Goal: Find specific page/section: Find specific page/section

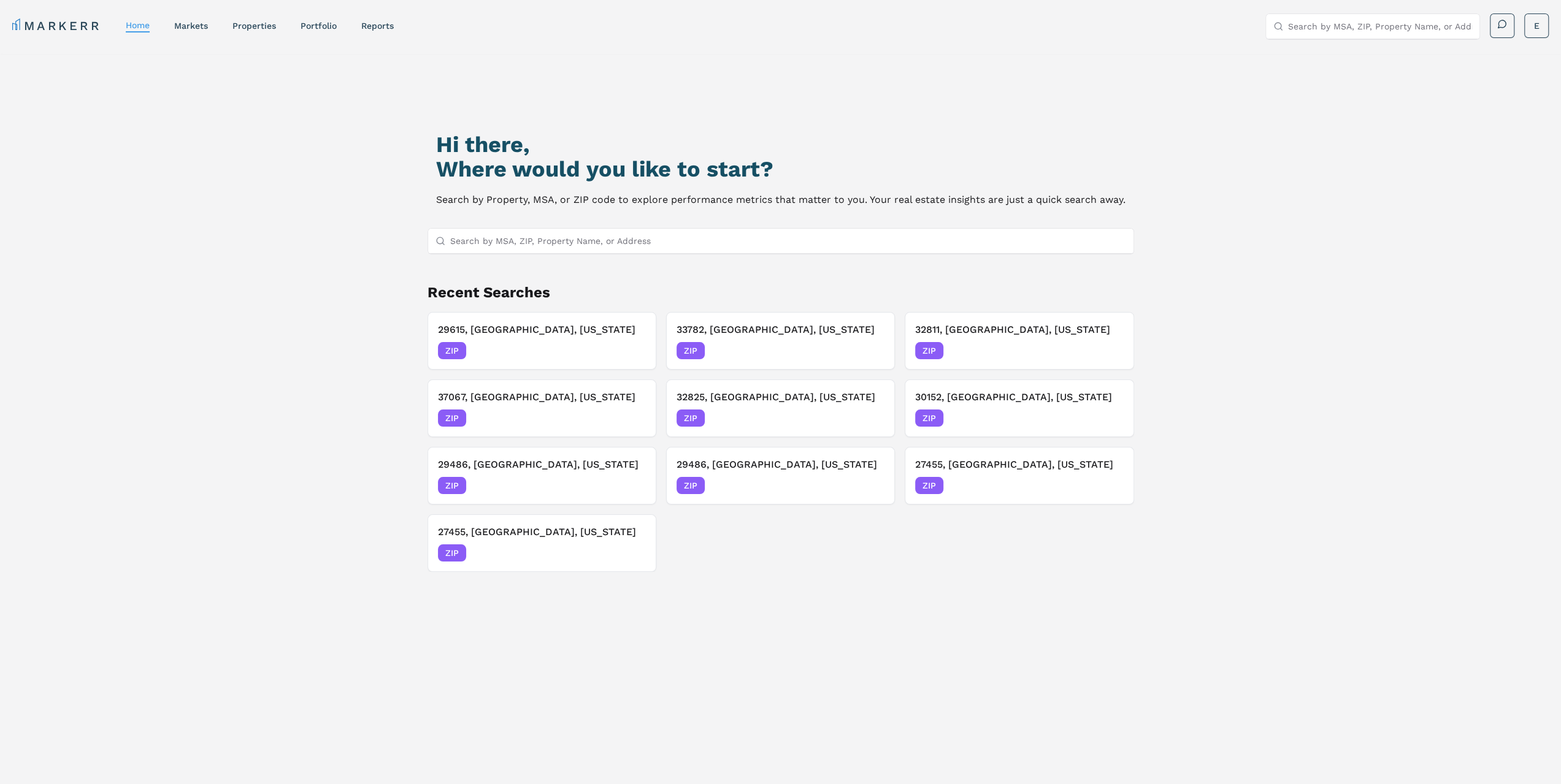
click at [672, 237] on input "Search by MSA, ZIP, Property Name, or Address" at bounding box center [788, 240] width 675 height 24
paste input "29486"
type input "29486"
click at [564, 261] on div "29486, [GEOGRAPHIC_DATA], [US_STATE]" at bounding box center [524, 265] width 174 height 13
